Goal: Communication & Community: Answer question/provide support

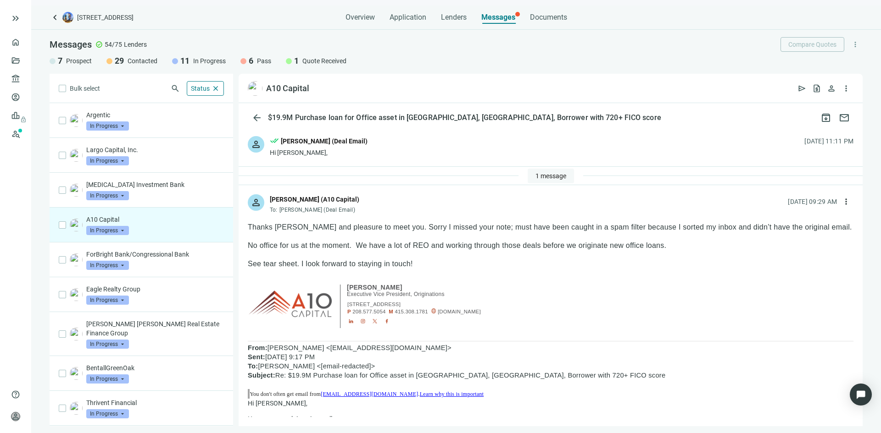
click at [543, 173] on span "1 message" at bounding box center [550, 175] width 31 height 7
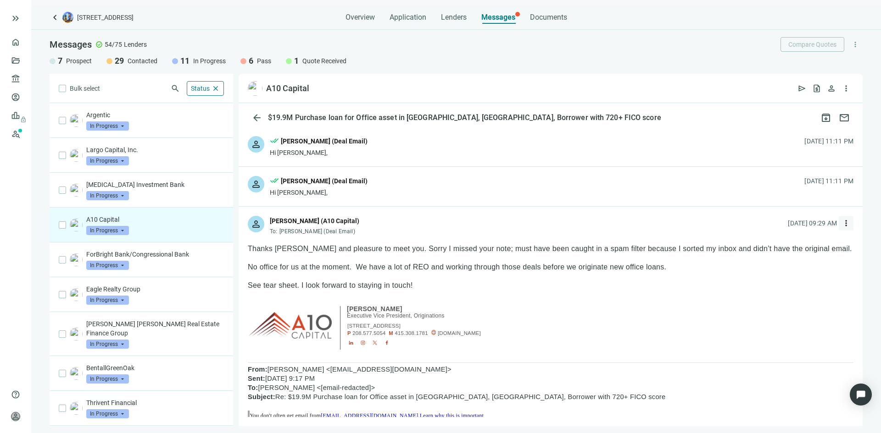
click at [841, 223] on span "more_vert" at bounding box center [845, 223] width 9 height 9
click at [787, 246] on div "reply Reply" at bounding box center [795, 244] width 97 height 17
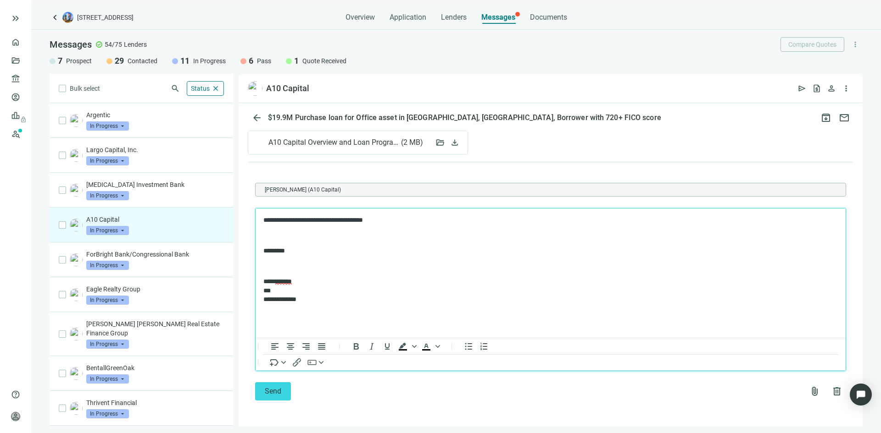
scroll to position [877, 0]
click at [286, 392] on button "Send" at bounding box center [273, 392] width 36 height 18
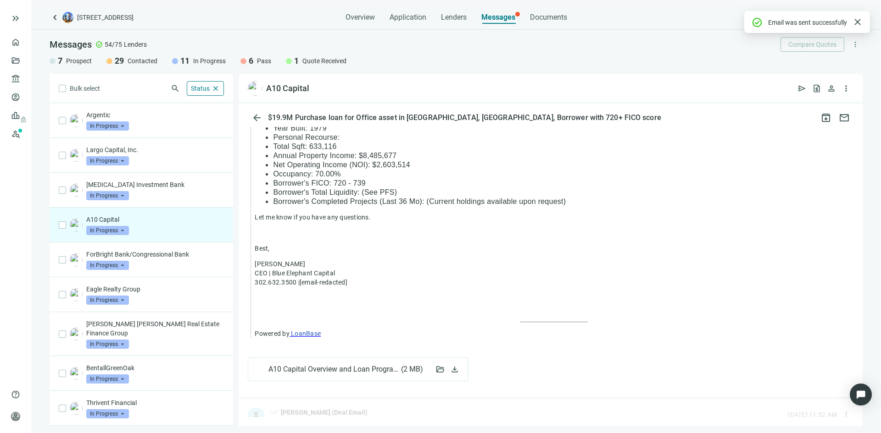
scroll to position [858, 0]
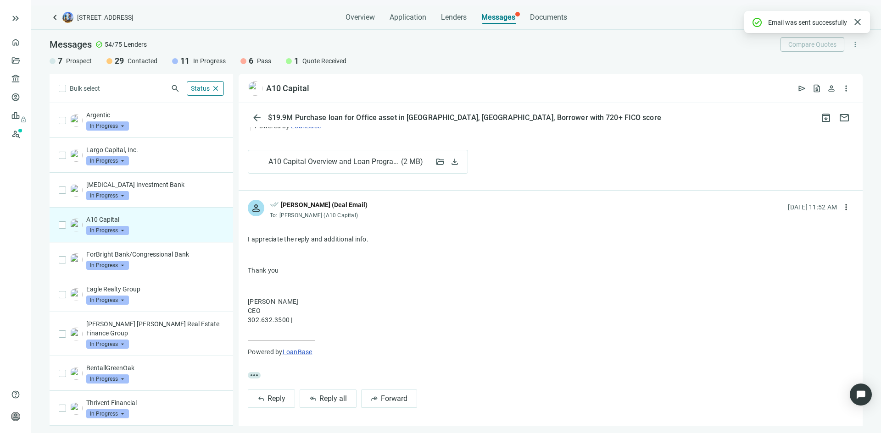
click at [113, 230] on span "In Progress" at bounding box center [107, 230] width 43 height 9
click at [116, 333] on div "Pass" at bounding box center [118, 329] width 46 height 9
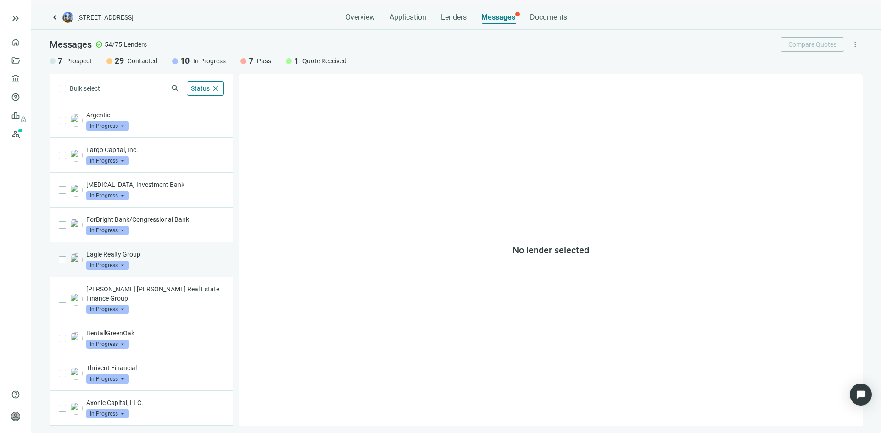
click at [154, 262] on div "Eagle Realty Group In Progress arrow_drop_down" at bounding box center [155, 260] width 138 height 20
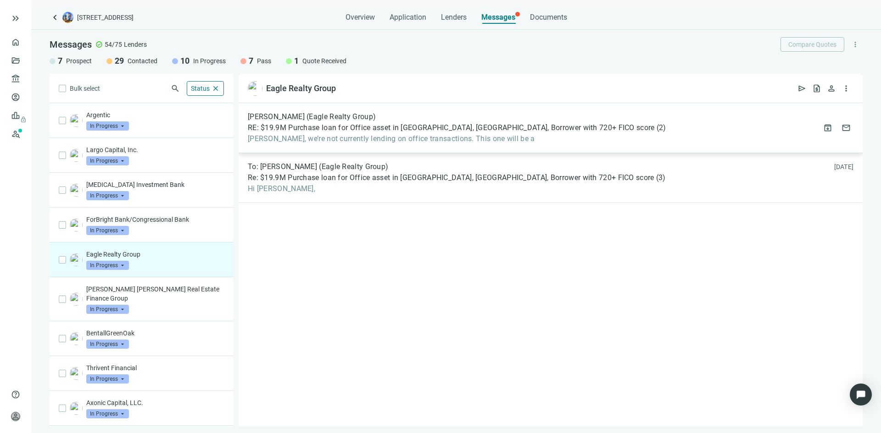
click at [425, 139] on span "[PERSON_NAME], we’re not currently lending on office transactions. This one wil…" at bounding box center [457, 138] width 418 height 9
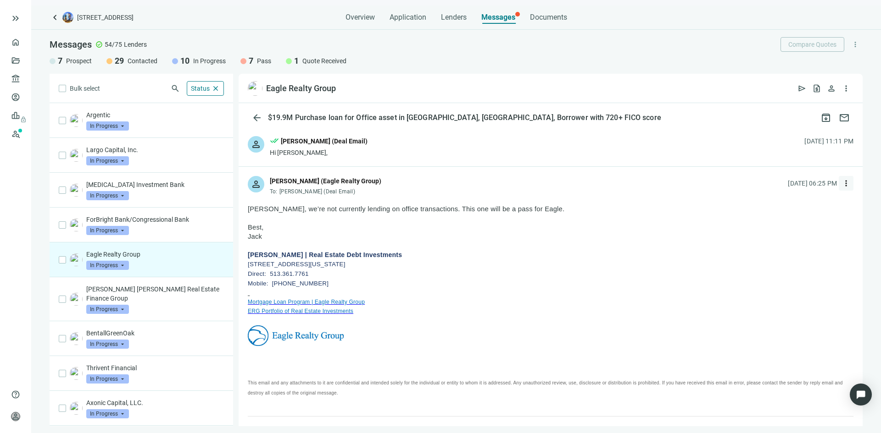
click at [841, 186] on button "more_vert" at bounding box center [845, 183] width 15 height 15
click at [778, 201] on span "Reply" at bounding box center [778, 204] width 16 height 7
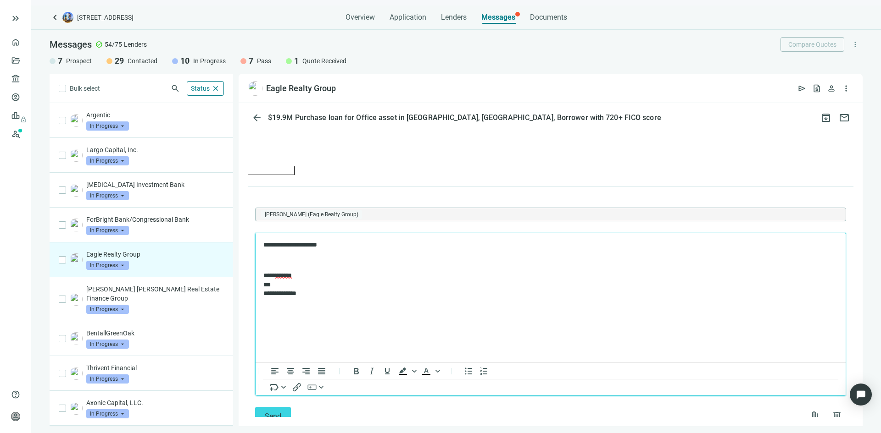
scroll to position [781, 0]
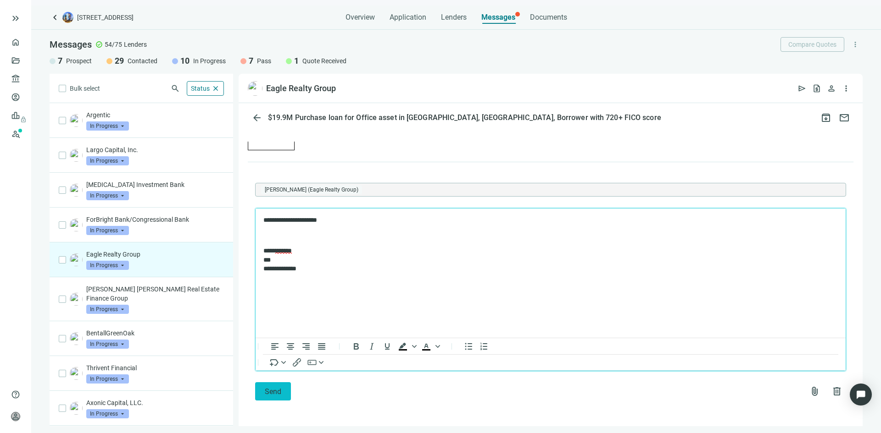
click at [283, 393] on button "Send" at bounding box center [273, 392] width 36 height 18
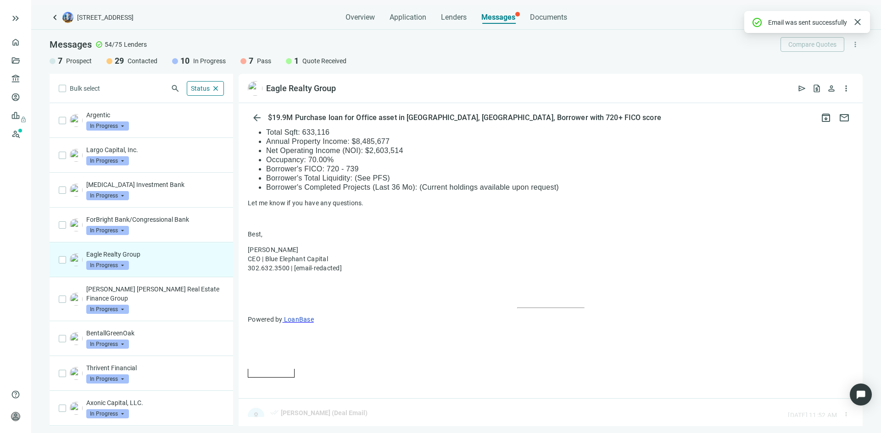
scroll to position [730, 0]
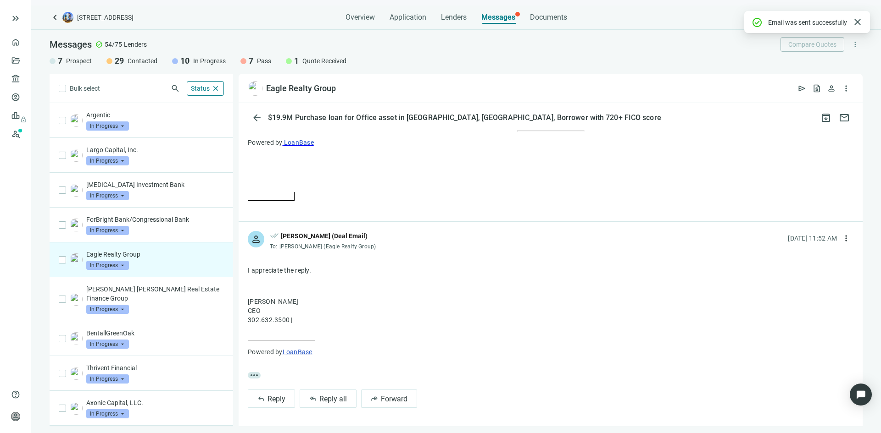
click at [111, 266] on span "In Progress" at bounding box center [107, 265] width 43 height 9
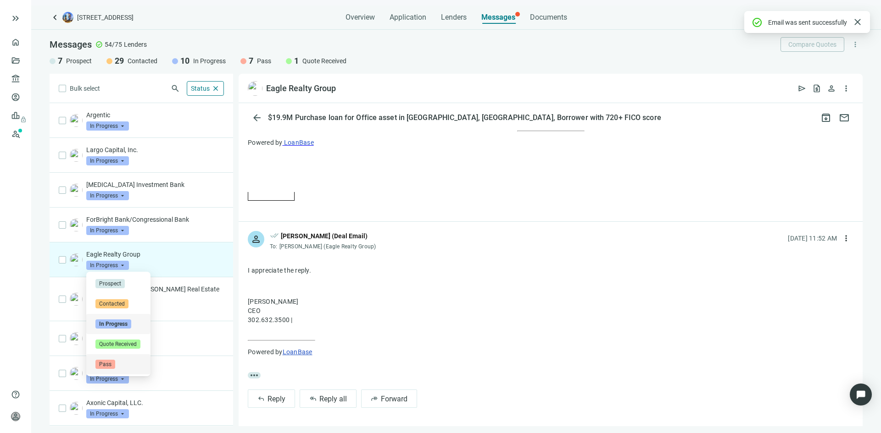
click at [121, 363] on div "Pass" at bounding box center [118, 364] width 46 height 9
